Goal: Transaction & Acquisition: Obtain resource

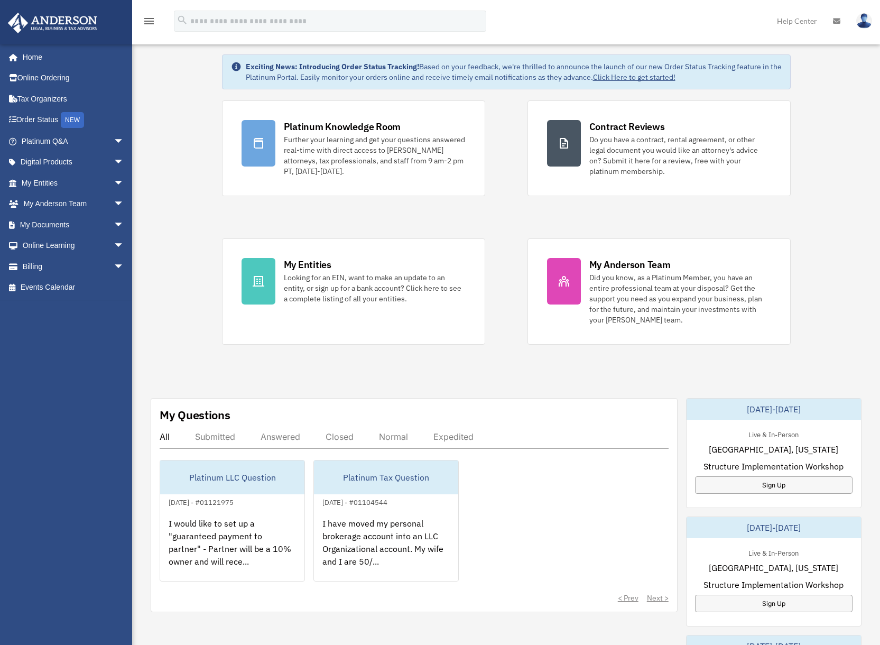
scroll to position [53, 0]
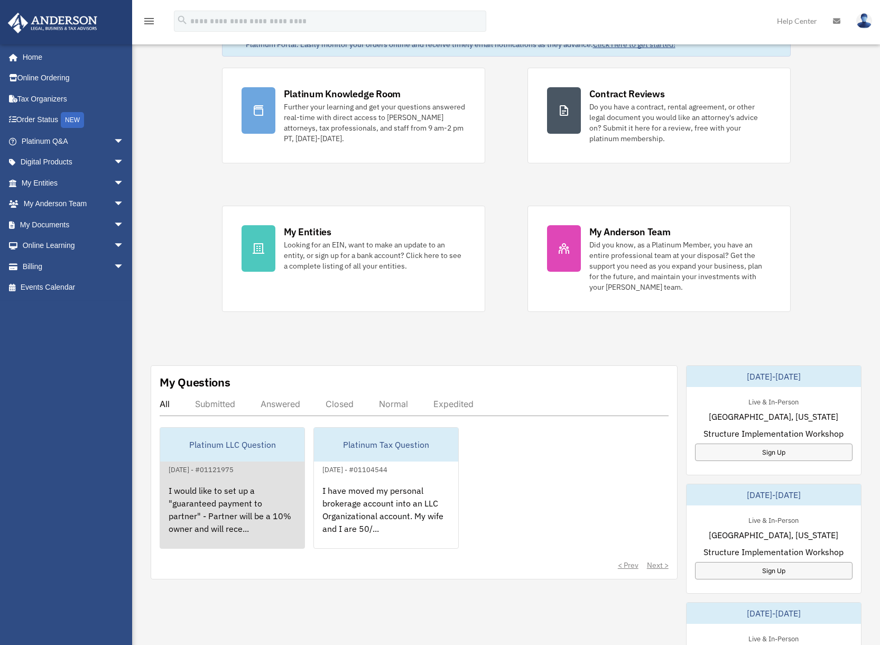
click at [224, 496] on div "I would like to set up a "guaranteed payment to partner" - Partner will be a 10…" at bounding box center [232, 517] width 144 height 82
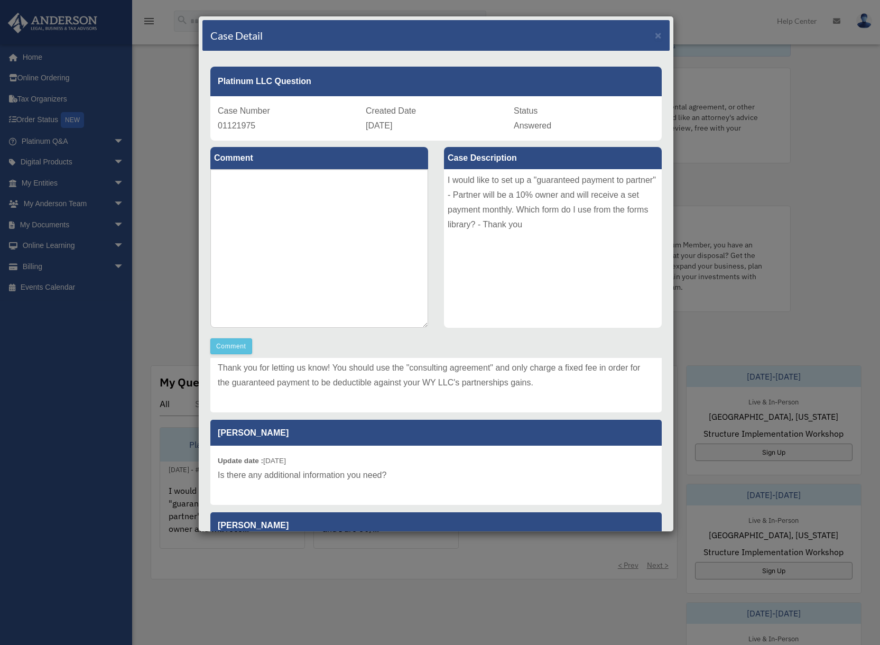
scroll to position [0, 0]
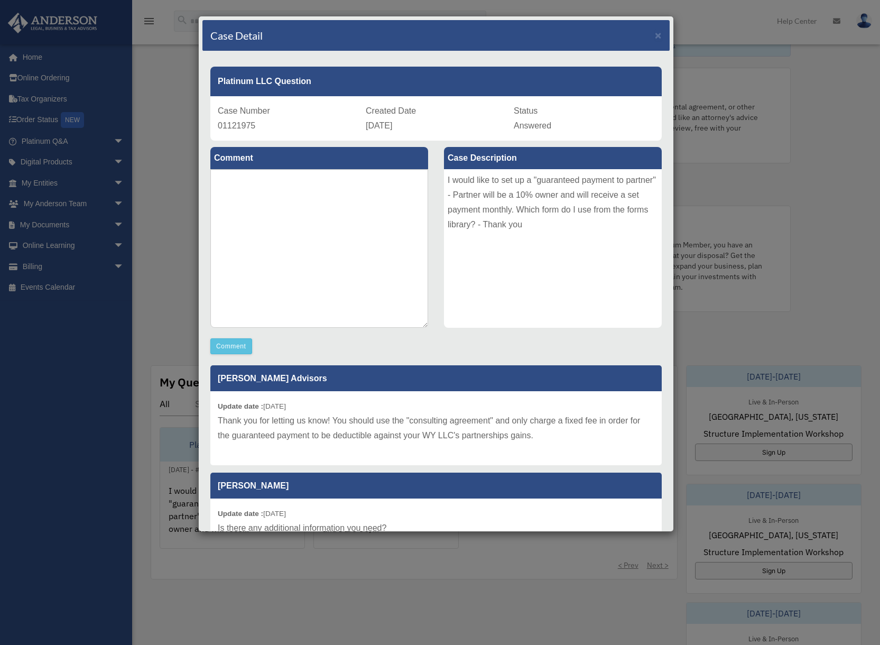
click at [168, 224] on div "Case Detail × Platinum LLC Question Case Number 01121975 Created Date September…" at bounding box center [440, 322] width 880 height 645
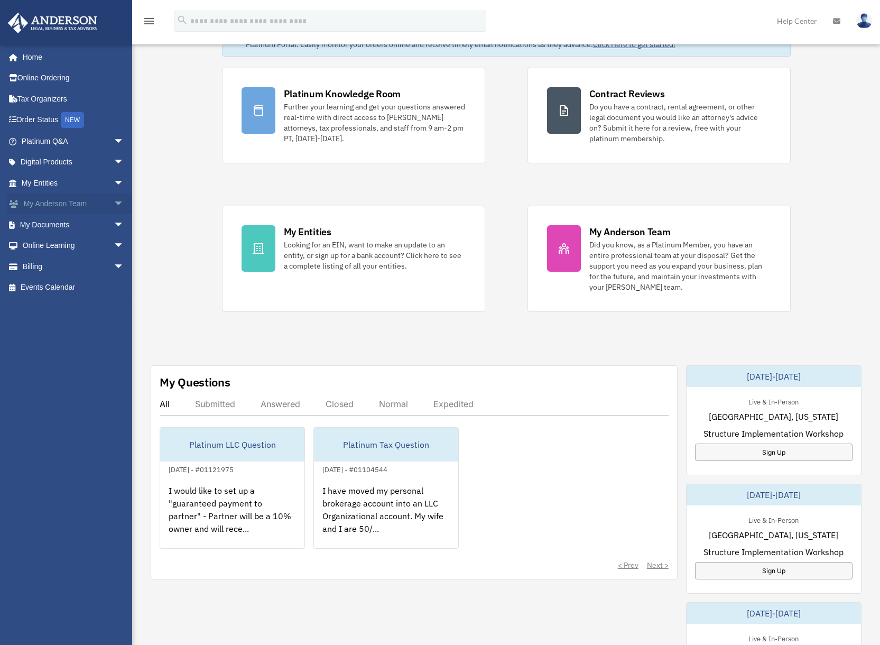
click at [114, 201] on span "arrow_drop_down" at bounding box center [124, 204] width 21 height 22
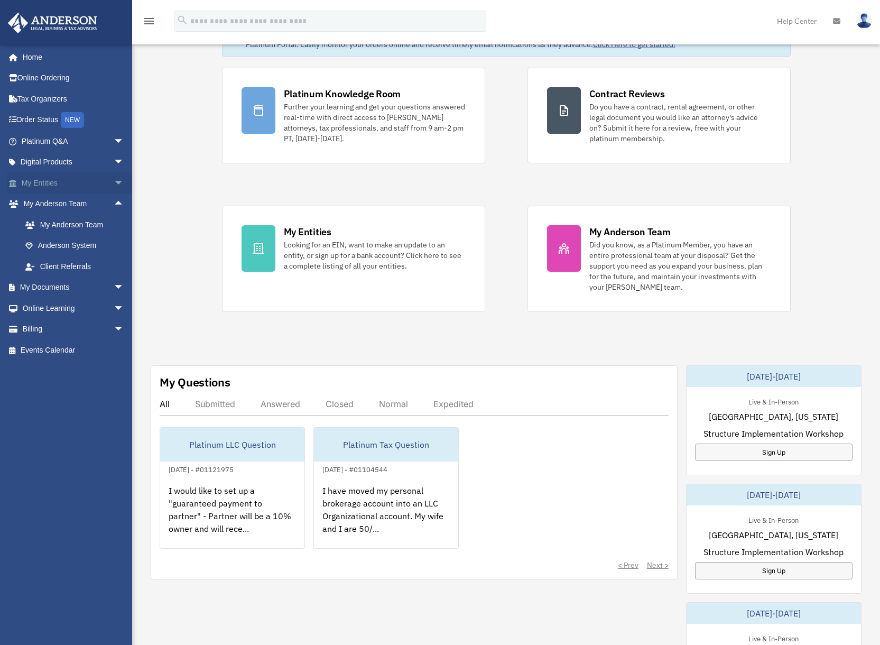
click at [114, 184] on span "arrow_drop_down" at bounding box center [124, 183] width 21 height 22
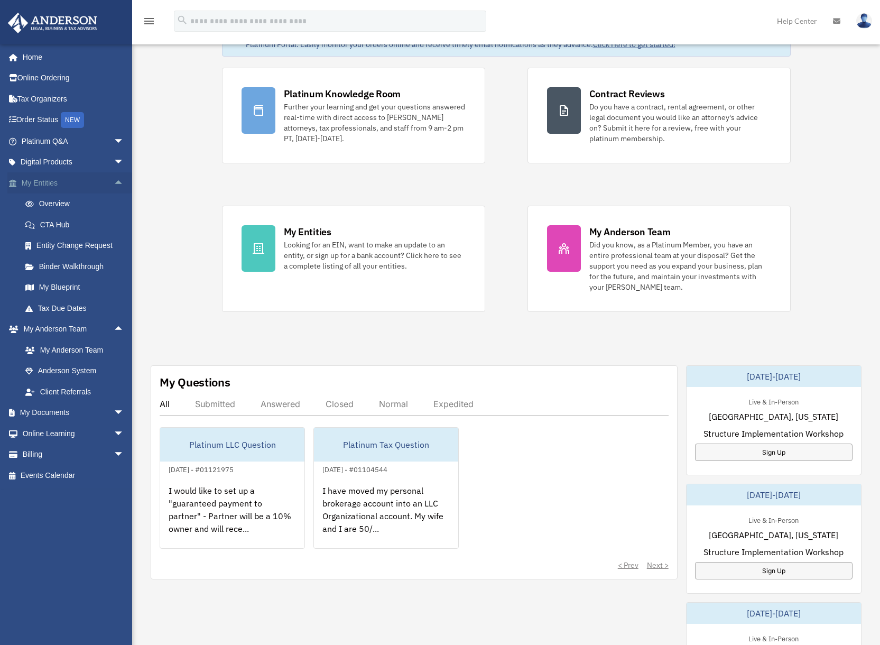
click at [114, 184] on span "arrow_drop_up" at bounding box center [124, 183] width 21 height 22
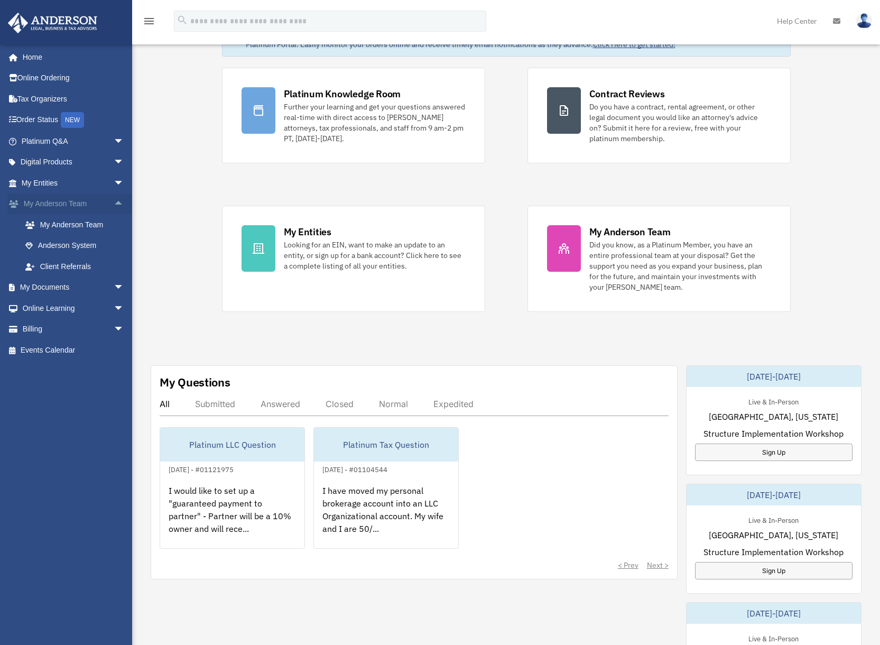
click at [114, 206] on span "arrow_drop_up" at bounding box center [124, 204] width 21 height 22
click at [114, 227] on span "arrow_drop_down" at bounding box center [124, 225] width 21 height 22
click at [74, 288] on link "Forms Library" at bounding box center [77, 287] width 125 height 21
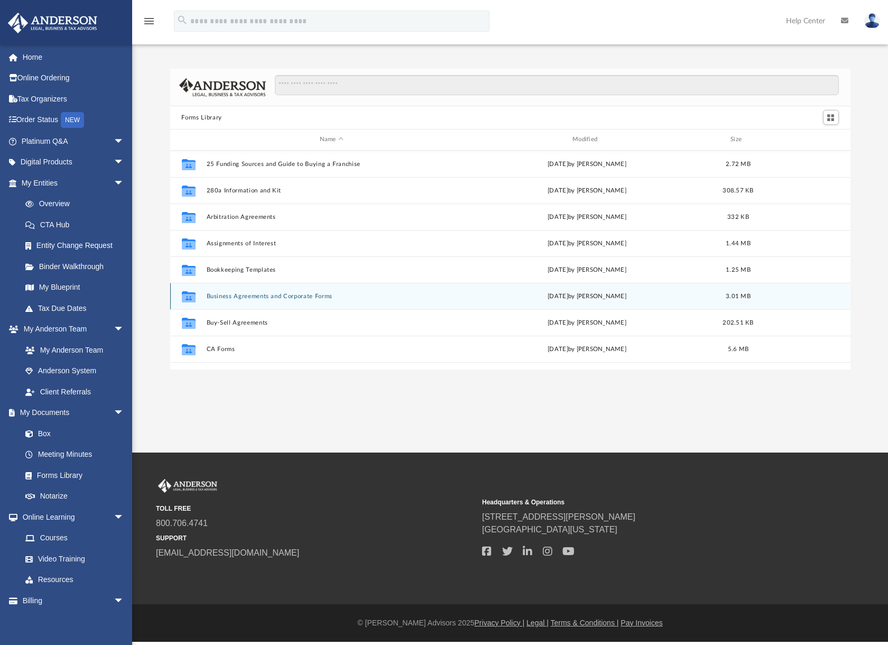
scroll to position [233, 672]
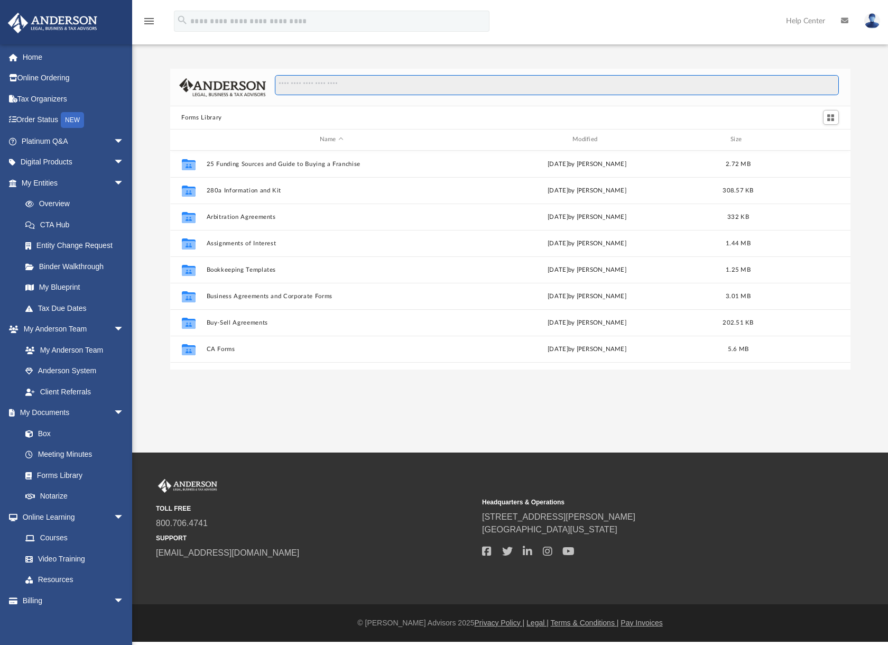
click at [395, 87] on input "Search files and folders" at bounding box center [556, 85] width 563 height 20
type input "**********"
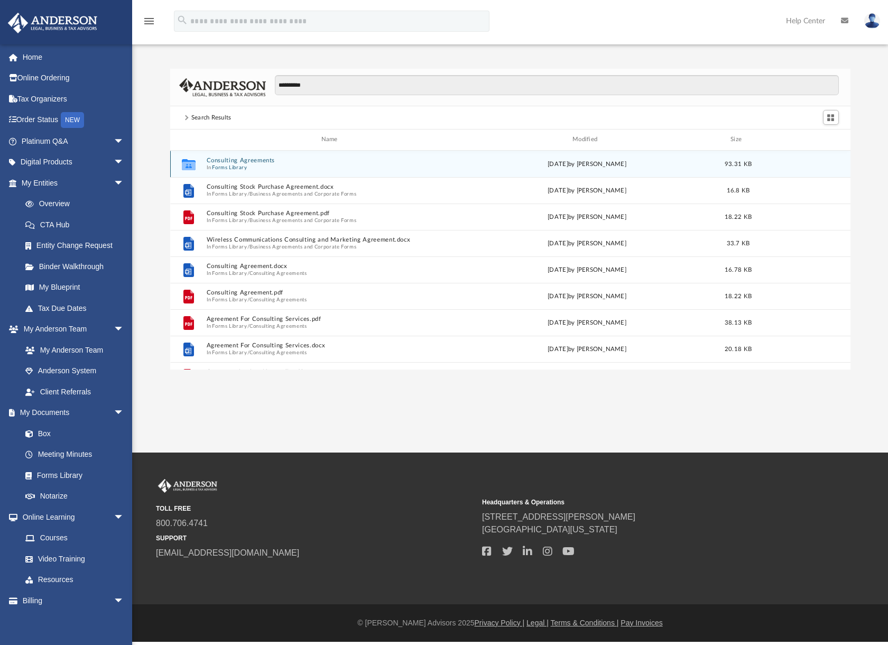
click at [248, 158] on button "Consulting Agreements" at bounding box center [331, 160] width 250 height 7
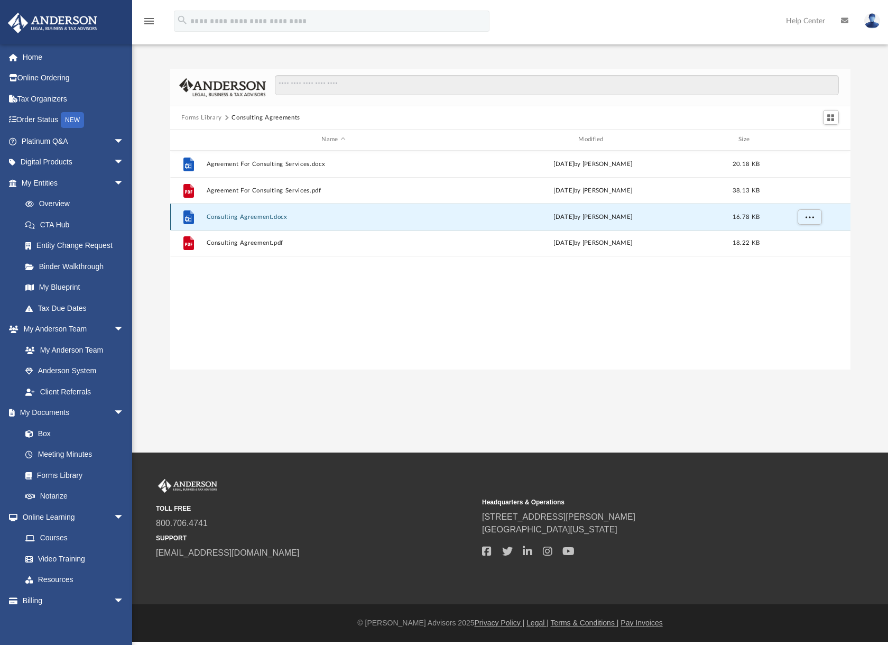
click at [265, 217] on button "Consulting Agreement.docx" at bounding box center [333, 216] width 255 height 7
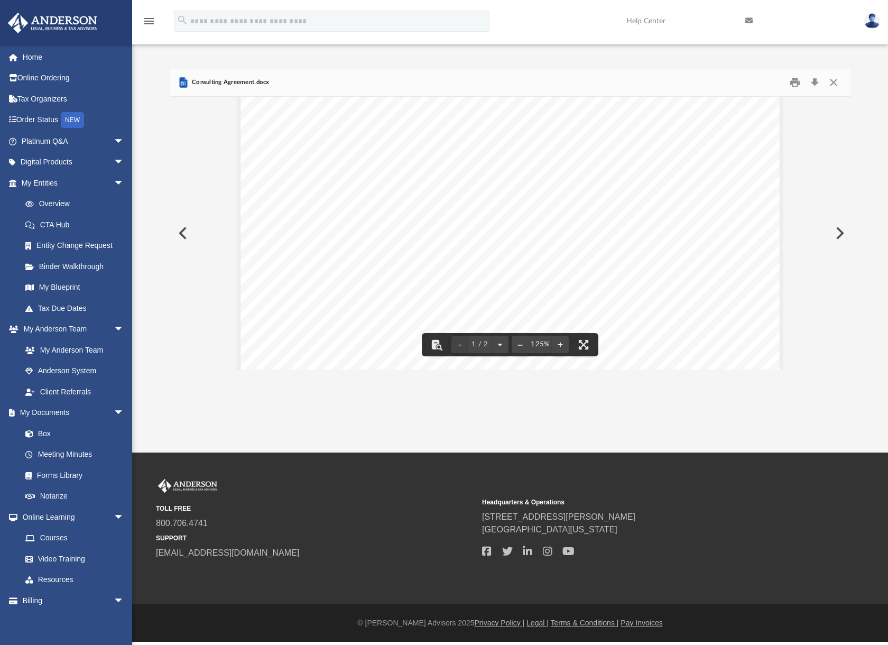
scroll to position [44, 0]
click at [835, 84] on button "Close" at bounding box center [833, 83] width 19 height 16
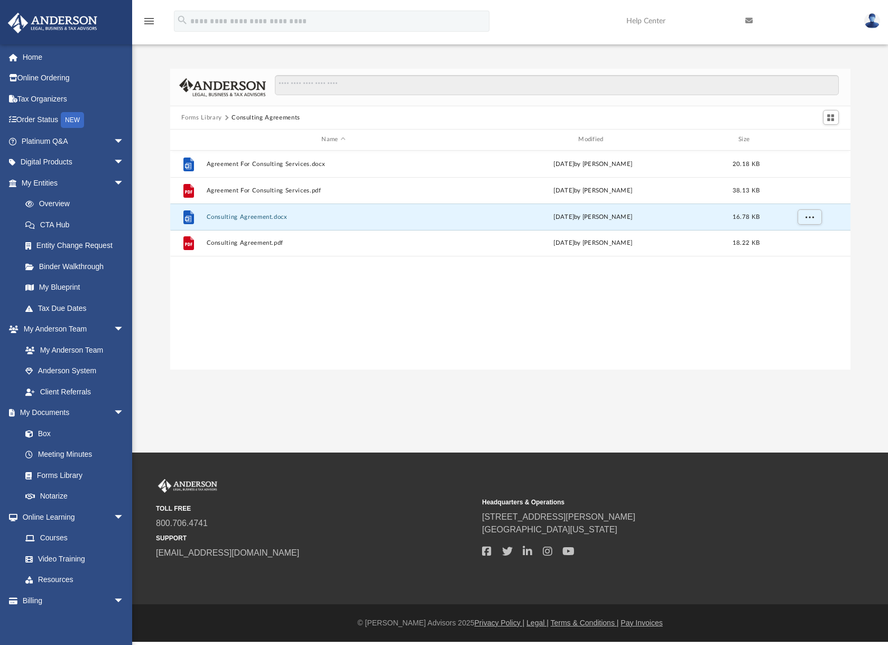
scroll to position [233, 672]
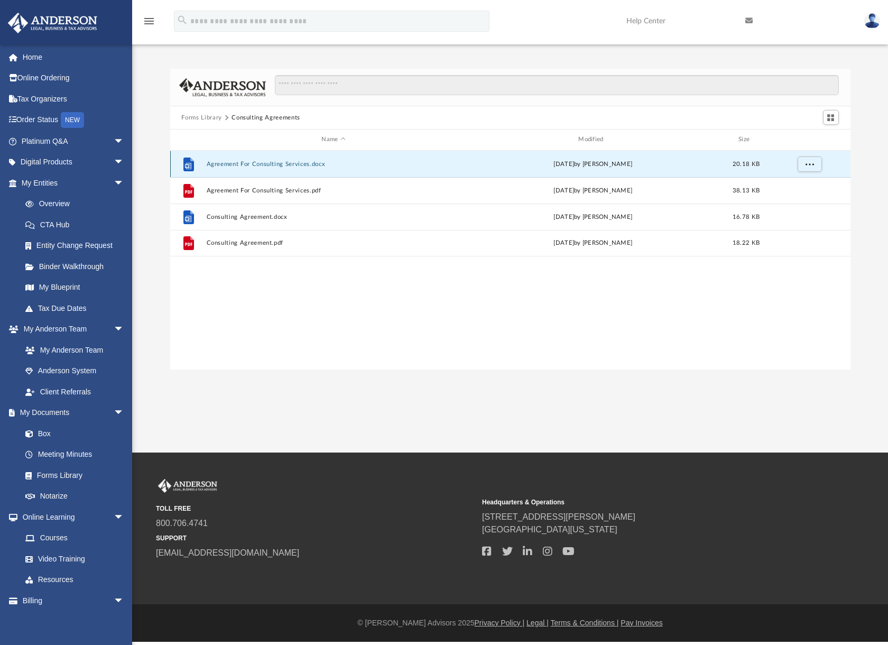
click at [302, 162] on button "Agreement For Consulting Services.docx" at bounding box center [333, 164] width 255 height 7
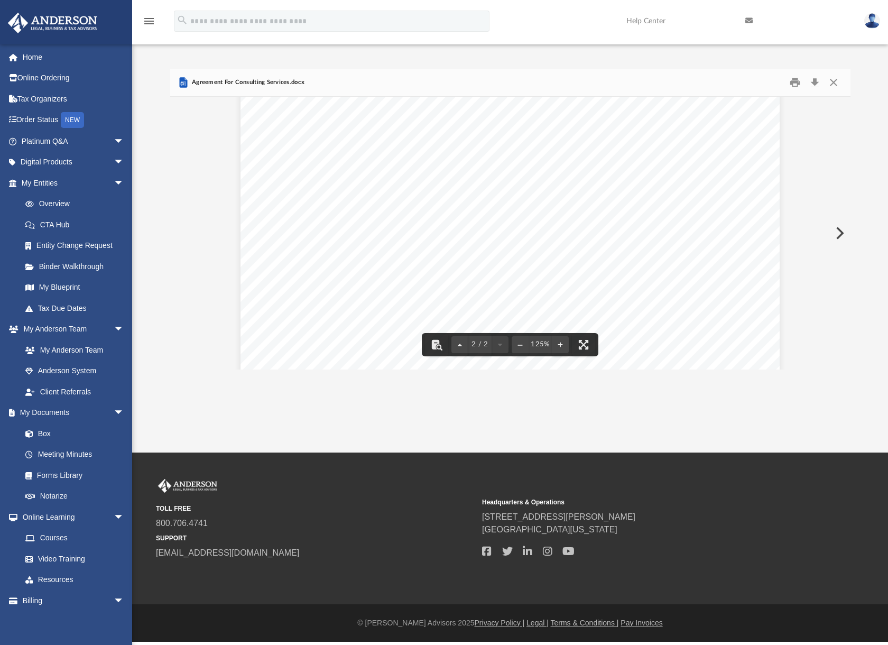
scroll to position [1154, 0]
